Goal: Task Accomplishment & Management: Complete application form

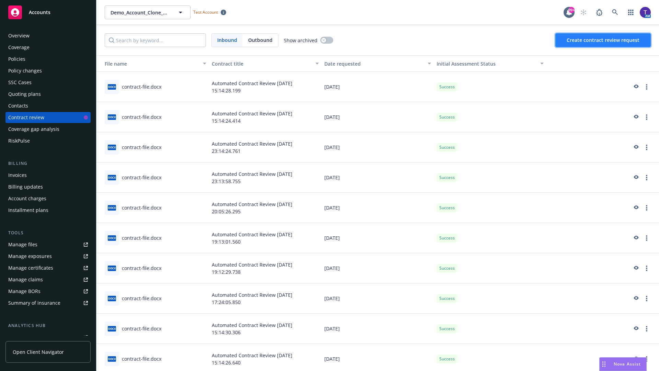
click at [603, 40] on span "Create contract review request" at bounding box center [602, 40] width 73 height 7
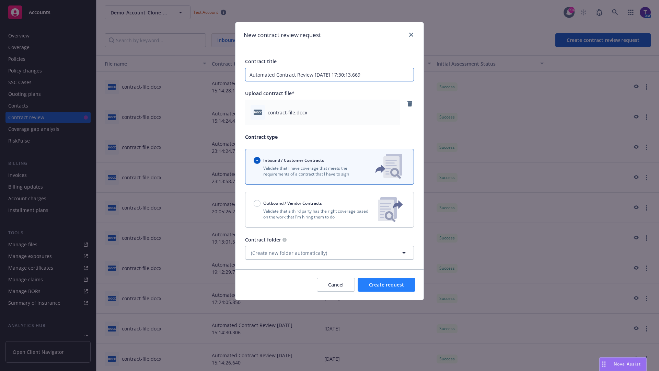
type input "Automated Contract Review [DATE] 17:30:13.669"
click at [386, 284] on span "Create request" at bounding box center [386, 284] width 35 height 7
